Goal: Transaction & Acquisition: Purchase product/service

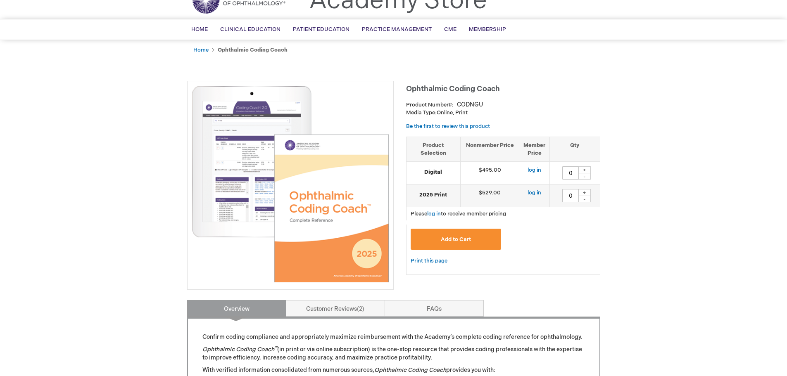
scroll to position [124, 0]
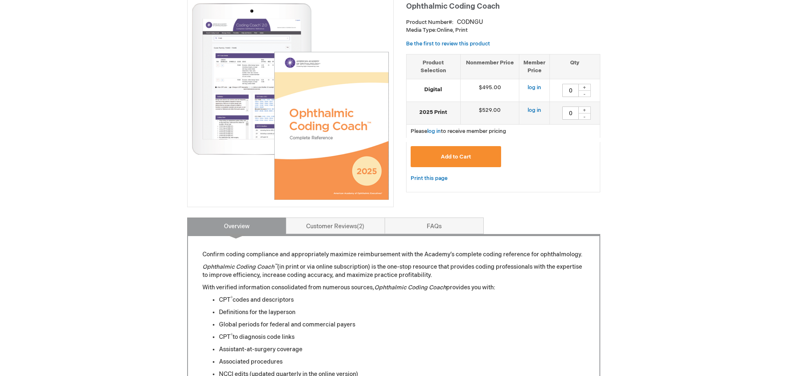
click at [439, 93] on strong "Digital" at bounding box center [433, 90] width 45 height 8
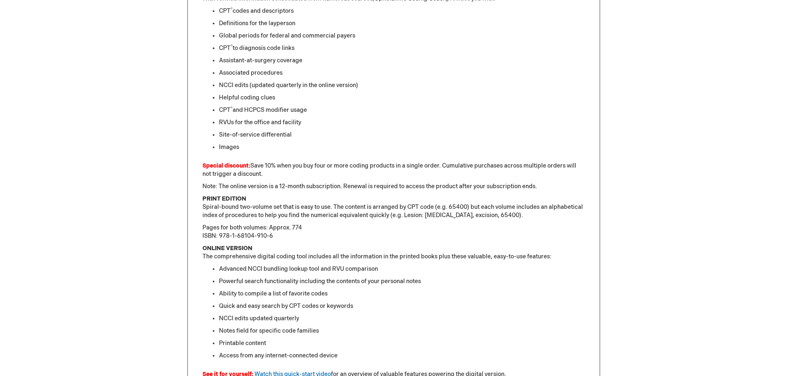
scroll to position [454, 0]
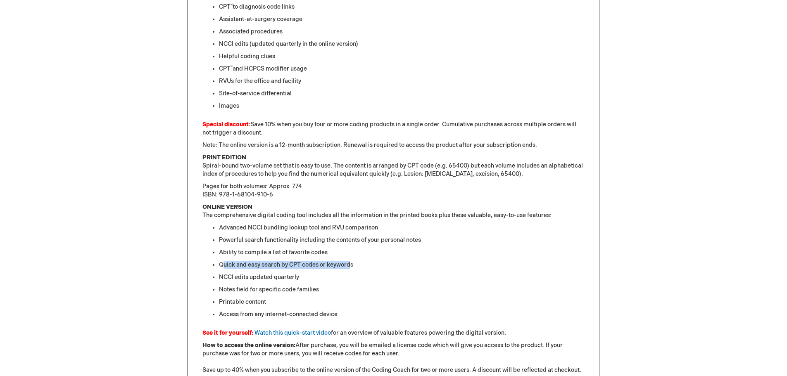
drag, startPoint x: 275, startPoint y: 263, endPoint x: 350, endPoint y: 268, distance: 75.8
click at [350, 268] on li "Quick and easy search by CPT codes or keywords" at bounding box center [402, 265] width 366 height 8
click at [334, 282] on ul "Advanced NCCI bundling lookup tool and RVU comparison Powerful search functiona…" at bounding box center [393, 271] width 383 height 95
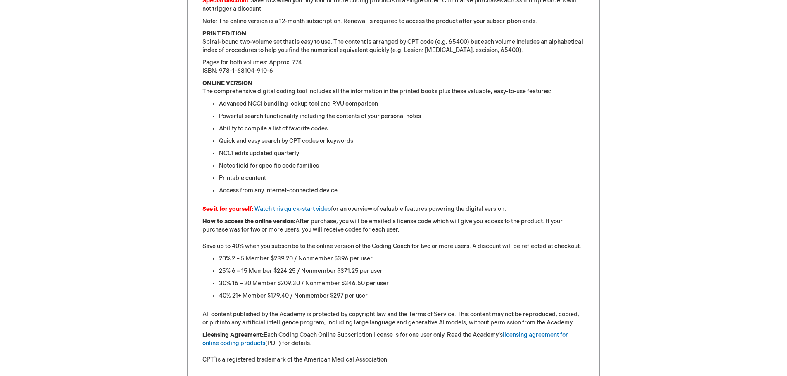
scroll to position [826, 0]
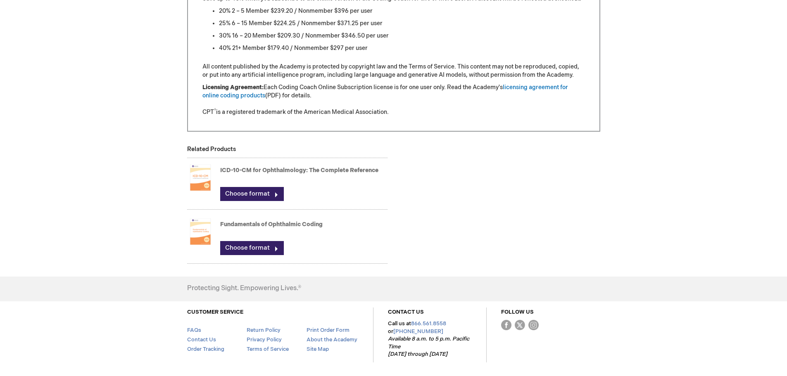
click at [196, 181] on img at bounding box center [200, 177] width 26 height 33
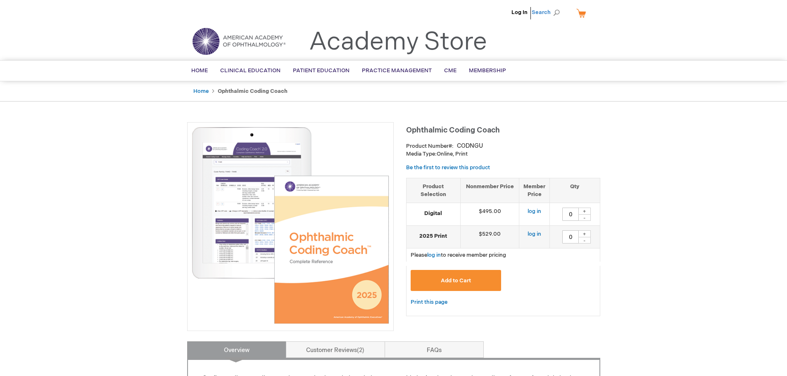
click at [543, 13] on span "Search" at bounding box center [547, 12] width 31 height 17
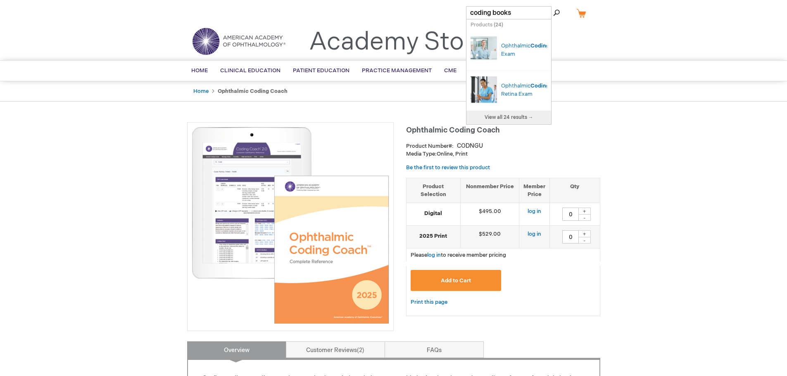
type input "coding books"
click at [553, 6] on button "Search" at bounding box center [556, 12] width 7 height 13
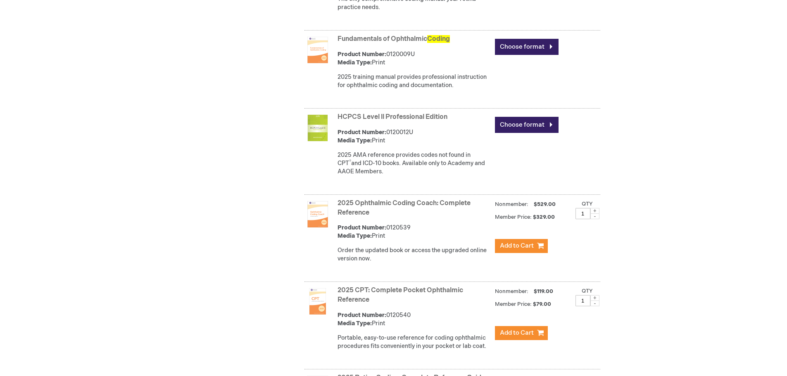
scroll to position [661, 0]
